Goal: Navigation & Orientation: Go to known website

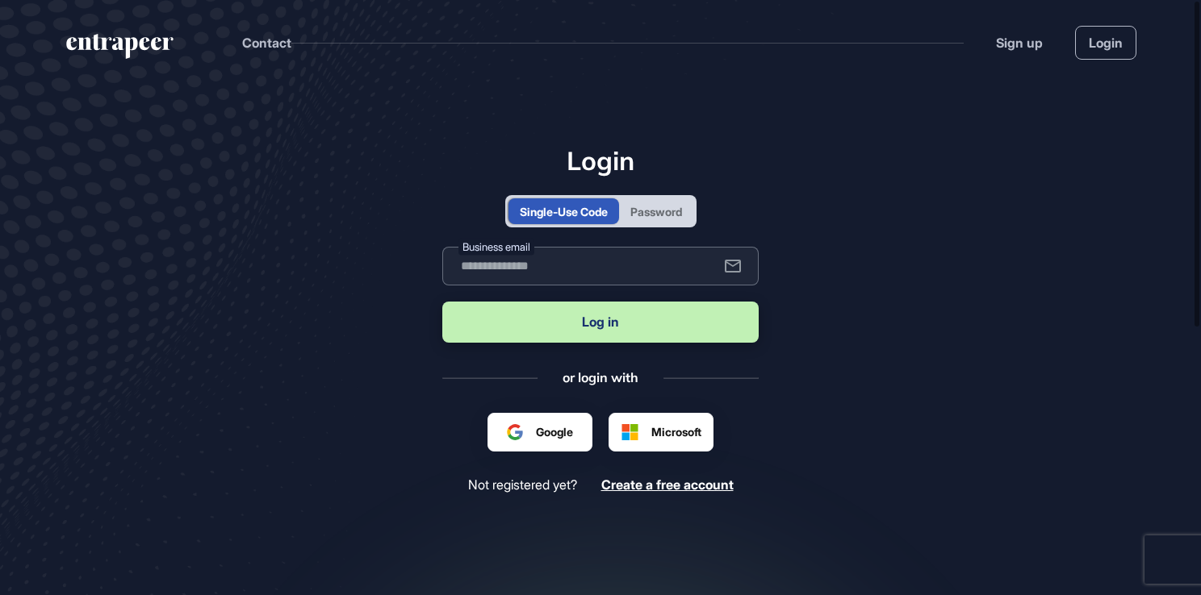
click at [575, 266] on input "text" at bounding box center [600, 266] width 316 height 39
type input "**********"
click at [613, 318] on button "Log in" at bounding box center [600, 322] width 316 height 41
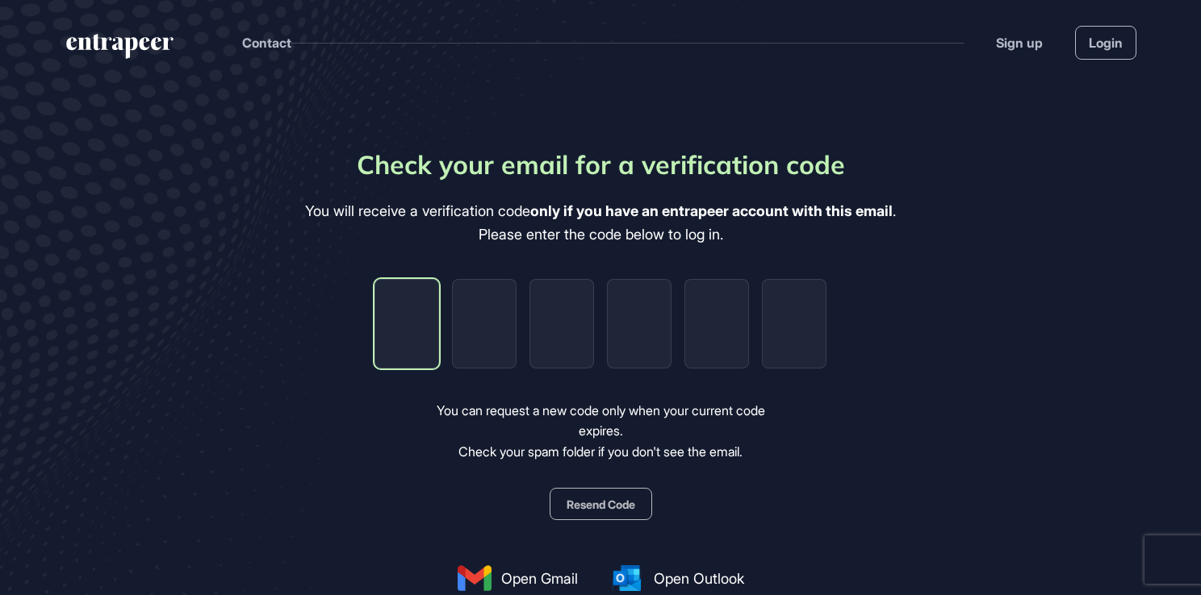
click at [396, 329] on input "tel" at bounding box center [406, 324] width 65 height 90
type input "*"
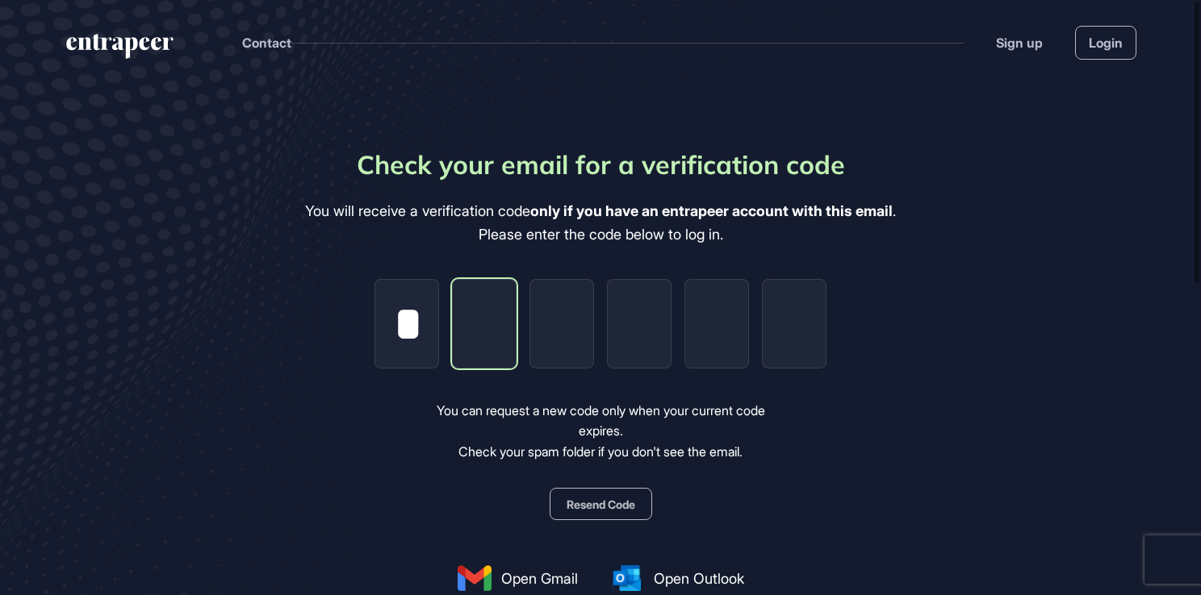
type input "*"
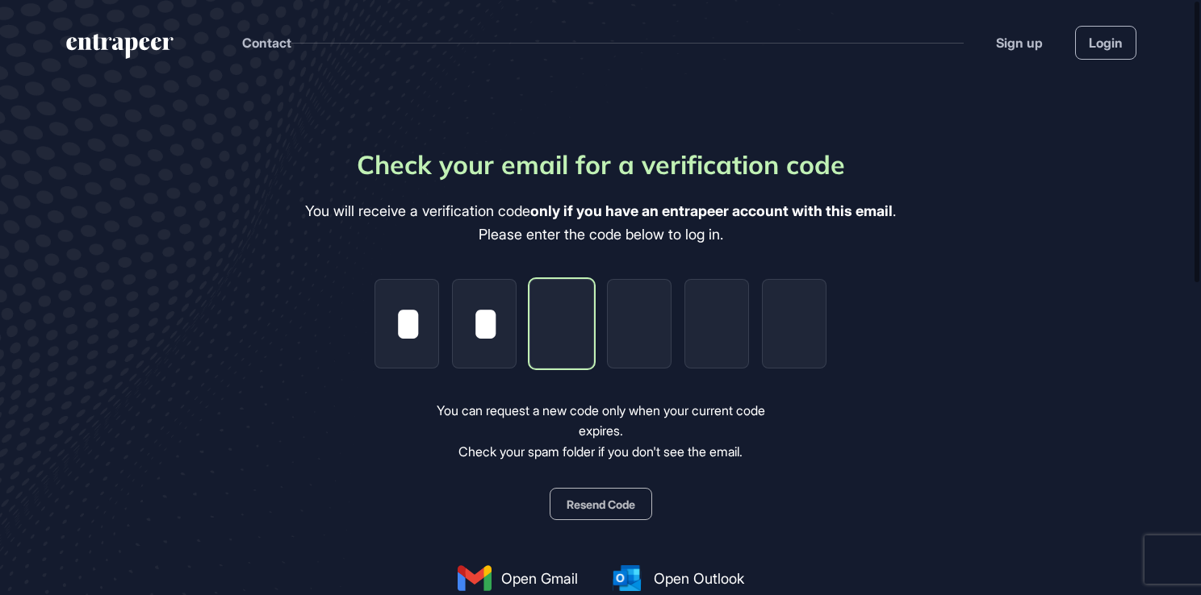
type input "*"
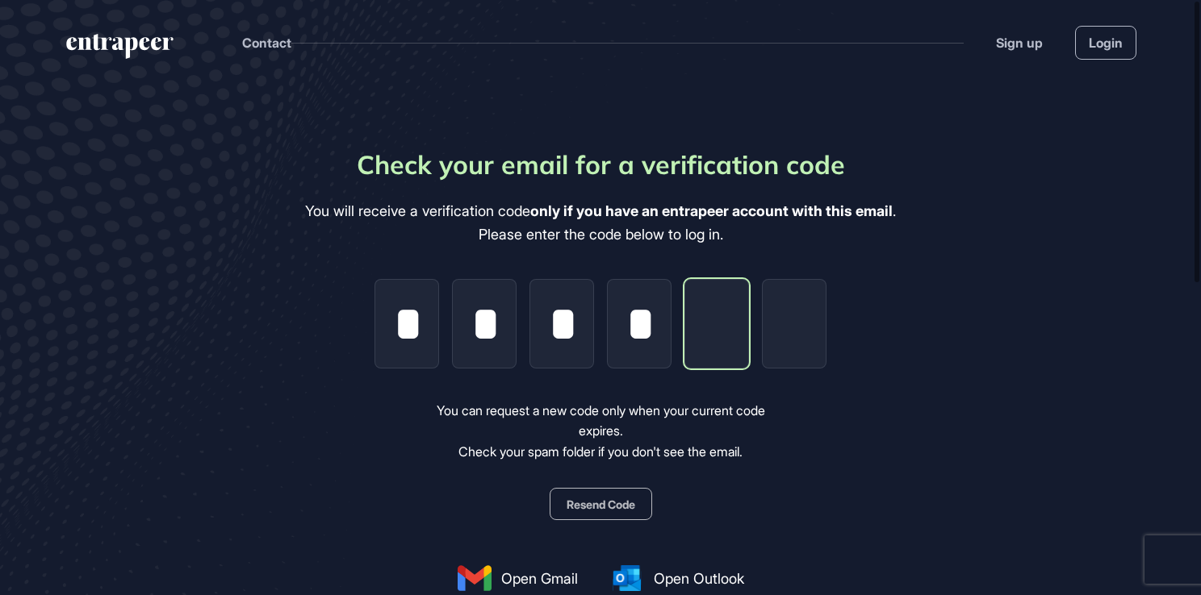
type input "*"
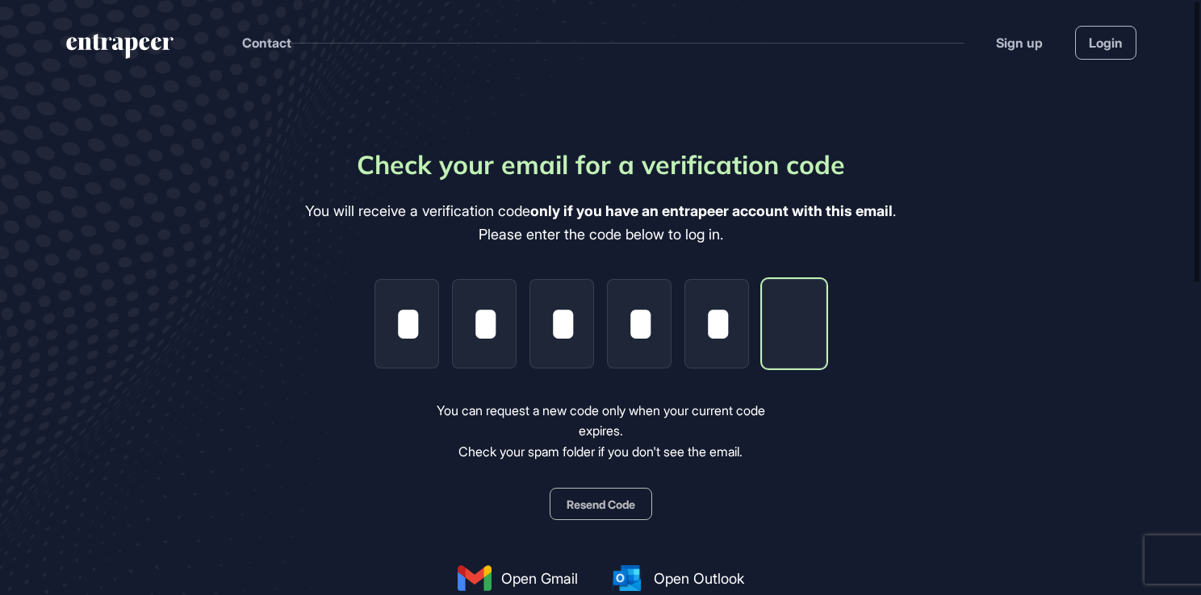
type input "*"
